Goal: Find specific page/section: Find specific page/section

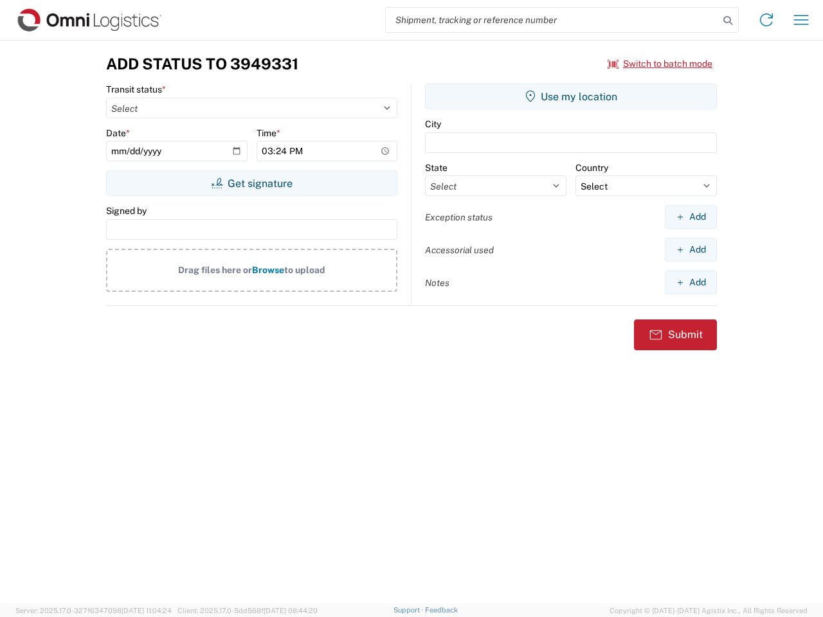
click at [552, 20] on input "search" at bounding box center [552, 20] width 333 height 24
click at [728, 21] on icon at bounding box center [728, 21] width 18 height 18
click at [767, 20] on icon at bounding box center [766, 20] width 21 height 21
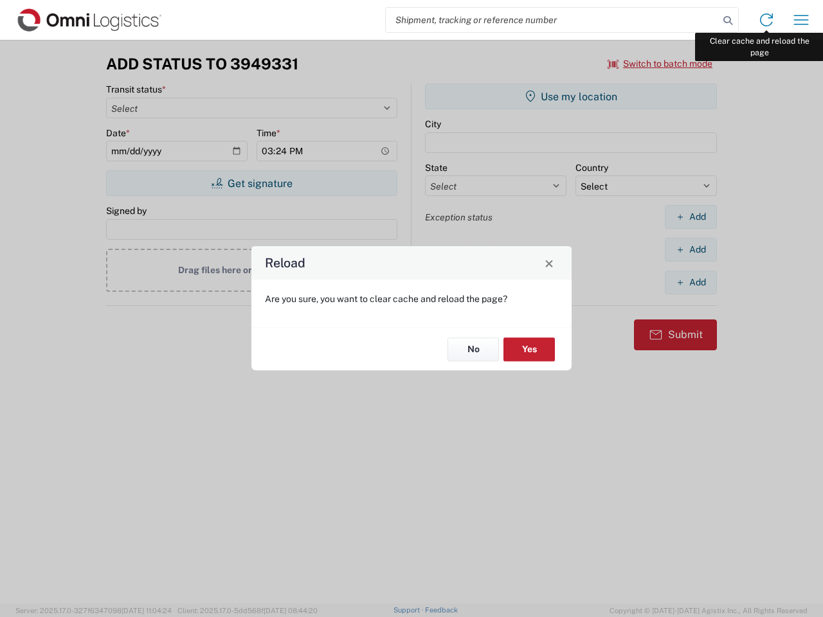
click at [801, 20] on div "Reload Are you sure, you want to clear cache and reload the page? No Yes" at bounding box center [411, 308] width 823 height 617
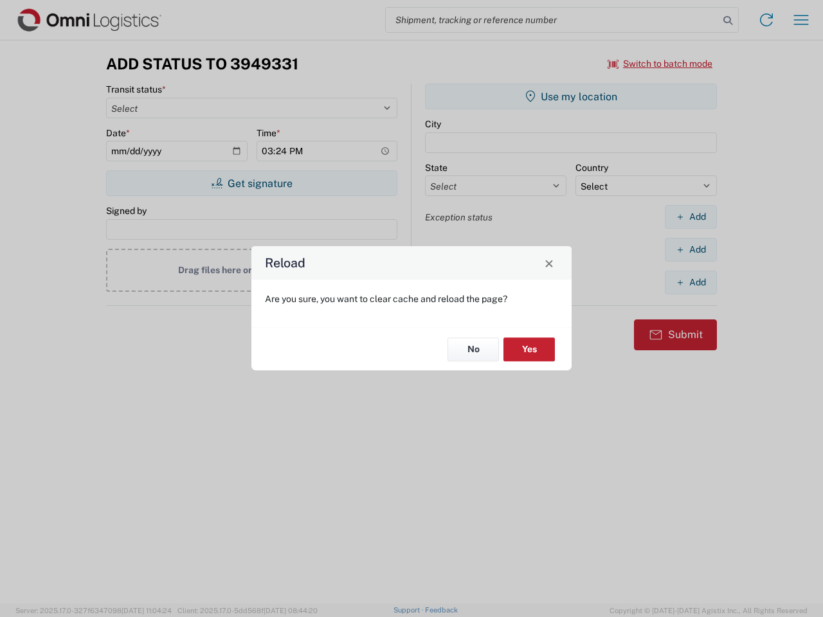
click at [661, 64] on div "Reload Are you sure, you want to clear cache and reload the page? No Yes" at bounding box center [411, 308] width 823 height 617
click at [251, 183] on div "Reload Are you sure, you want to clear cache and reload the page? No Yes" at bounding box center [411, 308] width 823 height 617
click at [571, 96] on div "Reload Are you sure, you want to clear cache and reload the page? No Yes" at bounding box center [411, 308] width 823 height 617
click at [691, 217] on div "Reload Are you sure, you want to clear cache and reload the page? No Yes" at bounding box center [411, 308] width 823 height 617
click at [691, 250] on div "Reload Are you sure, you want to clear cache and reload the page? No Yes" at bounding box center [411, 308] width 823 height 617
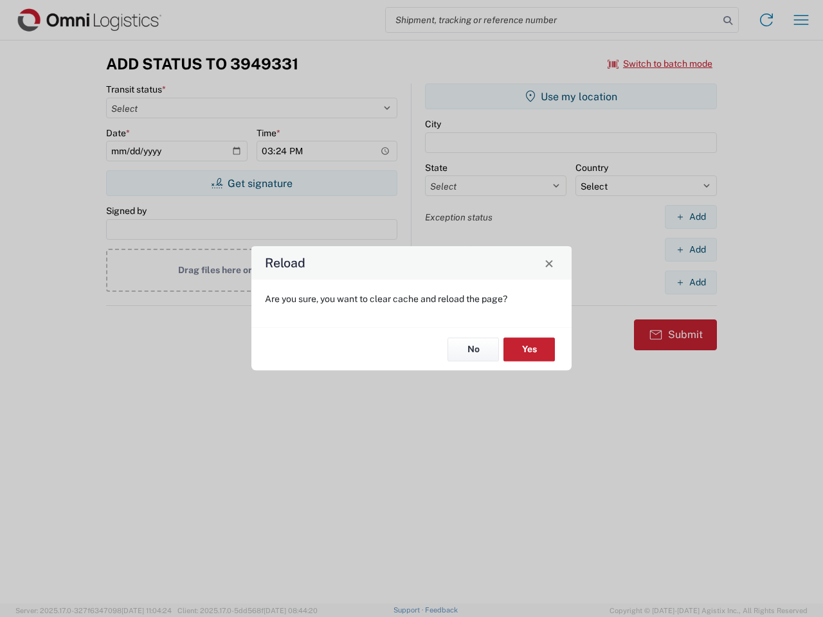
click at [691, 282] on div "Reload Are you sure, you want to clear cache and reload the page? No Yes" at bounding box center [411, 308] width 823 height 617
